Goal: Task Accomplishment & Management: Use online tool/utility

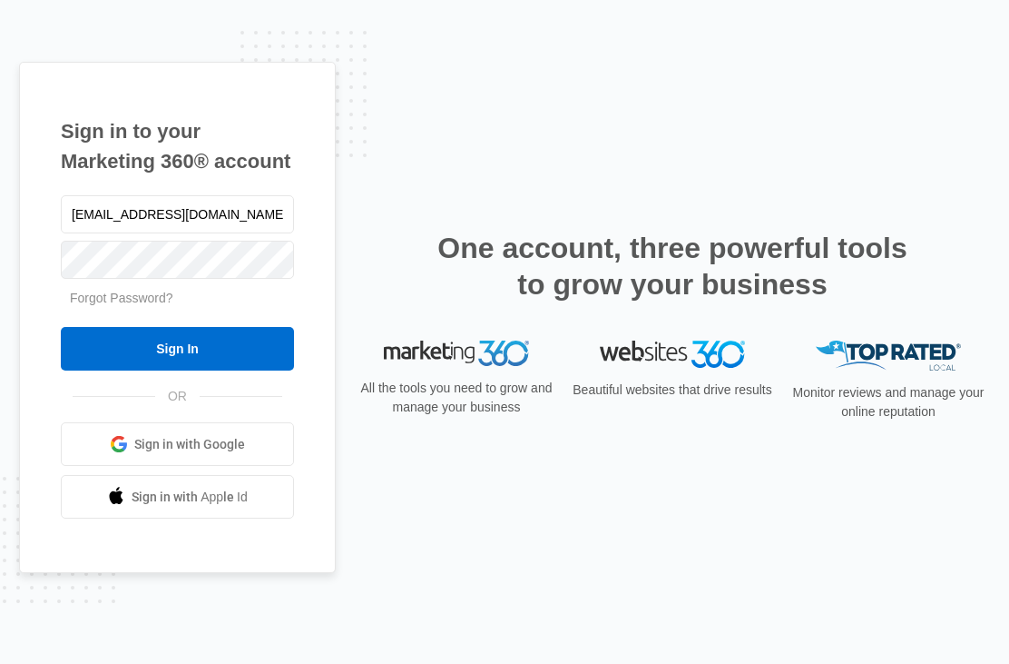
type input "[EMAIL_ADDRESS][DOMAIN_NAME]"
click at [177, 370] on input "Sign In" at bounding box center [177, 349] width 233 height 44
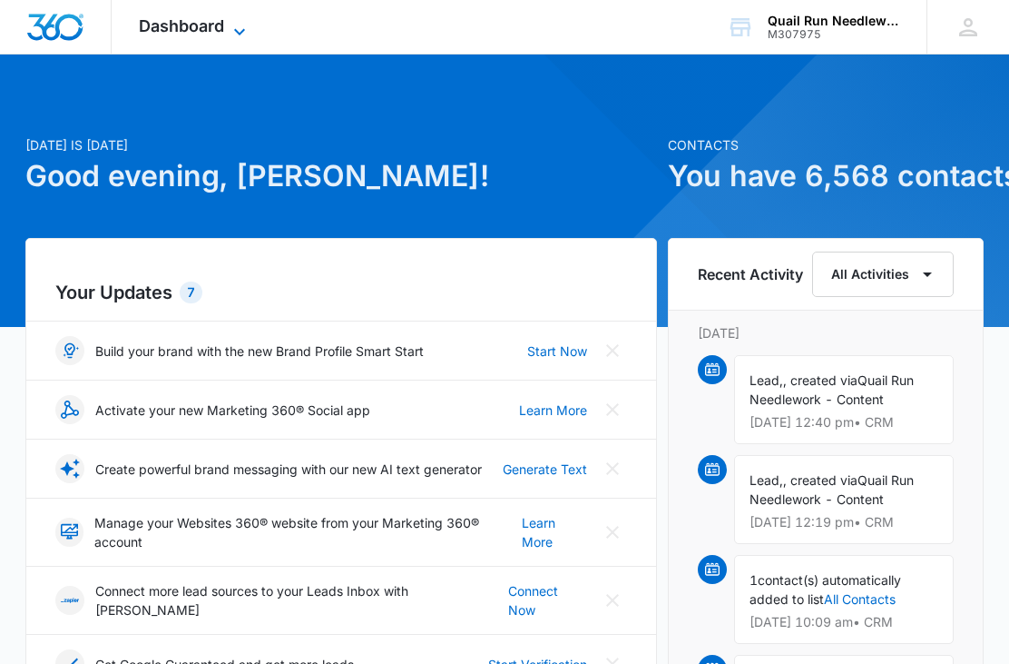
click at [247, 26] on icon at bounding box center [240, 32] width 22 height 22
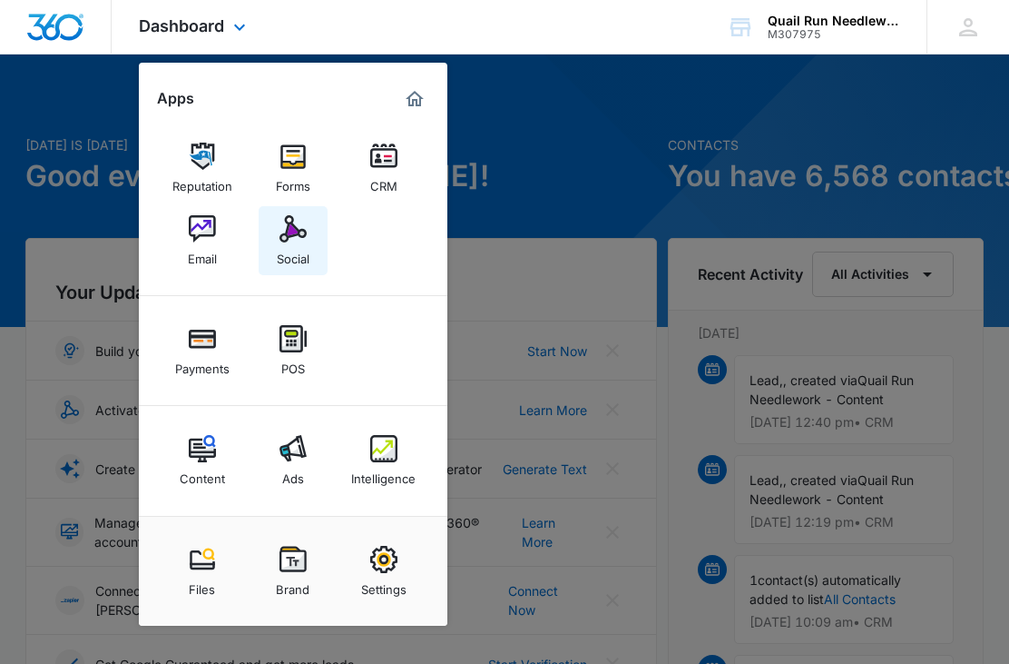
click at [299, 234] on img at bounding box center [293, 228] width 27 height 27
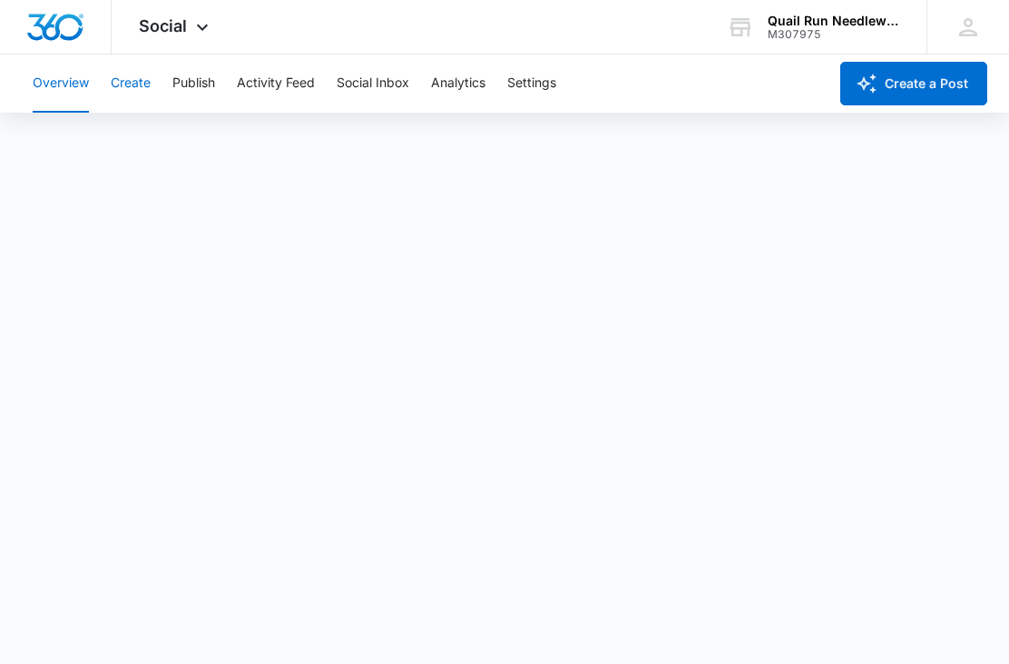
click at [142, 88] on button "Create" at bounding box center [131, 83] width 40 height 58
